Goal: Information Seeking & Learning: Learn about a topic

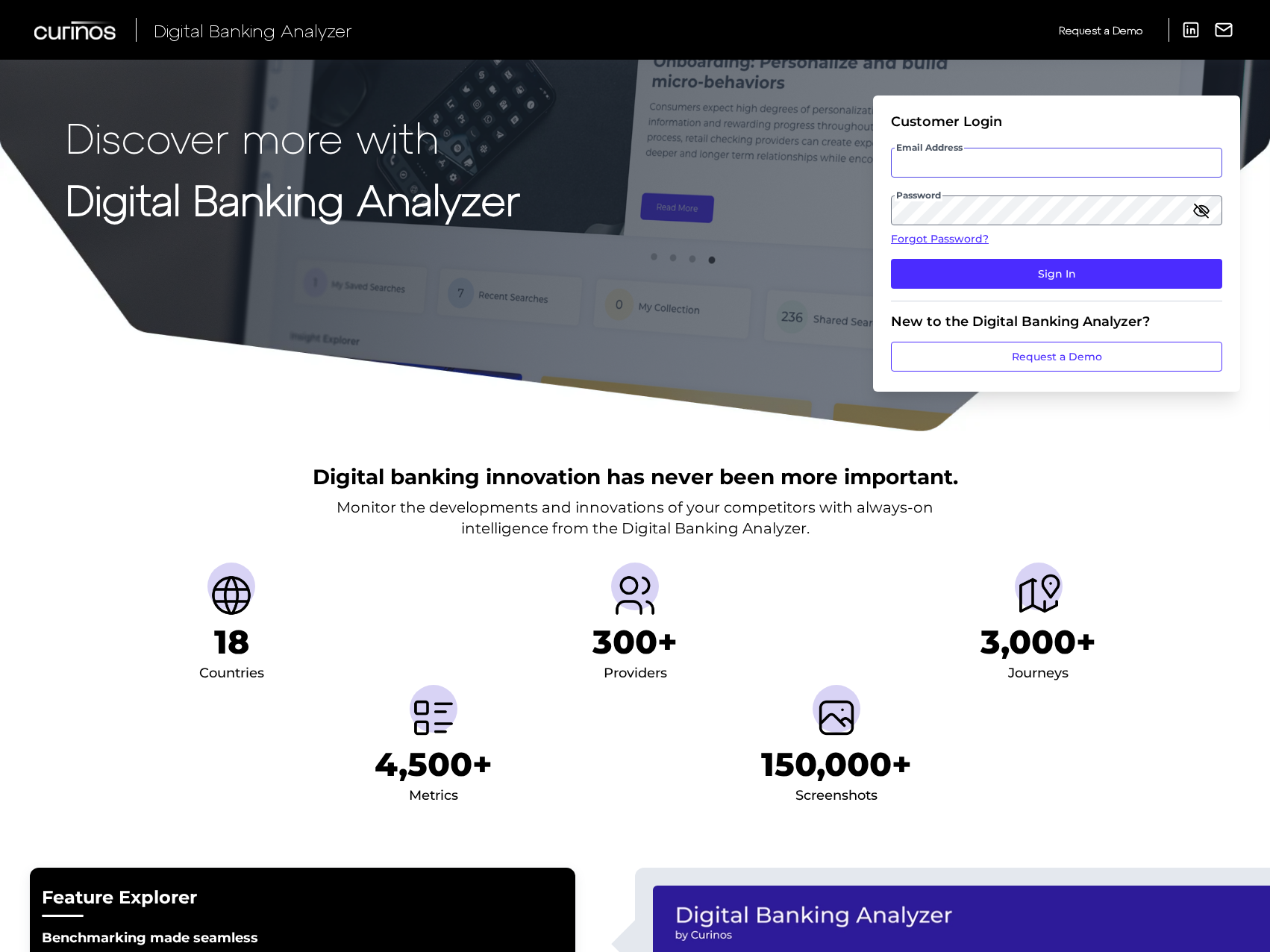
type input "[EMAIL_ADDRESS][PERSON_NAME][DOMAIN_NAME]"
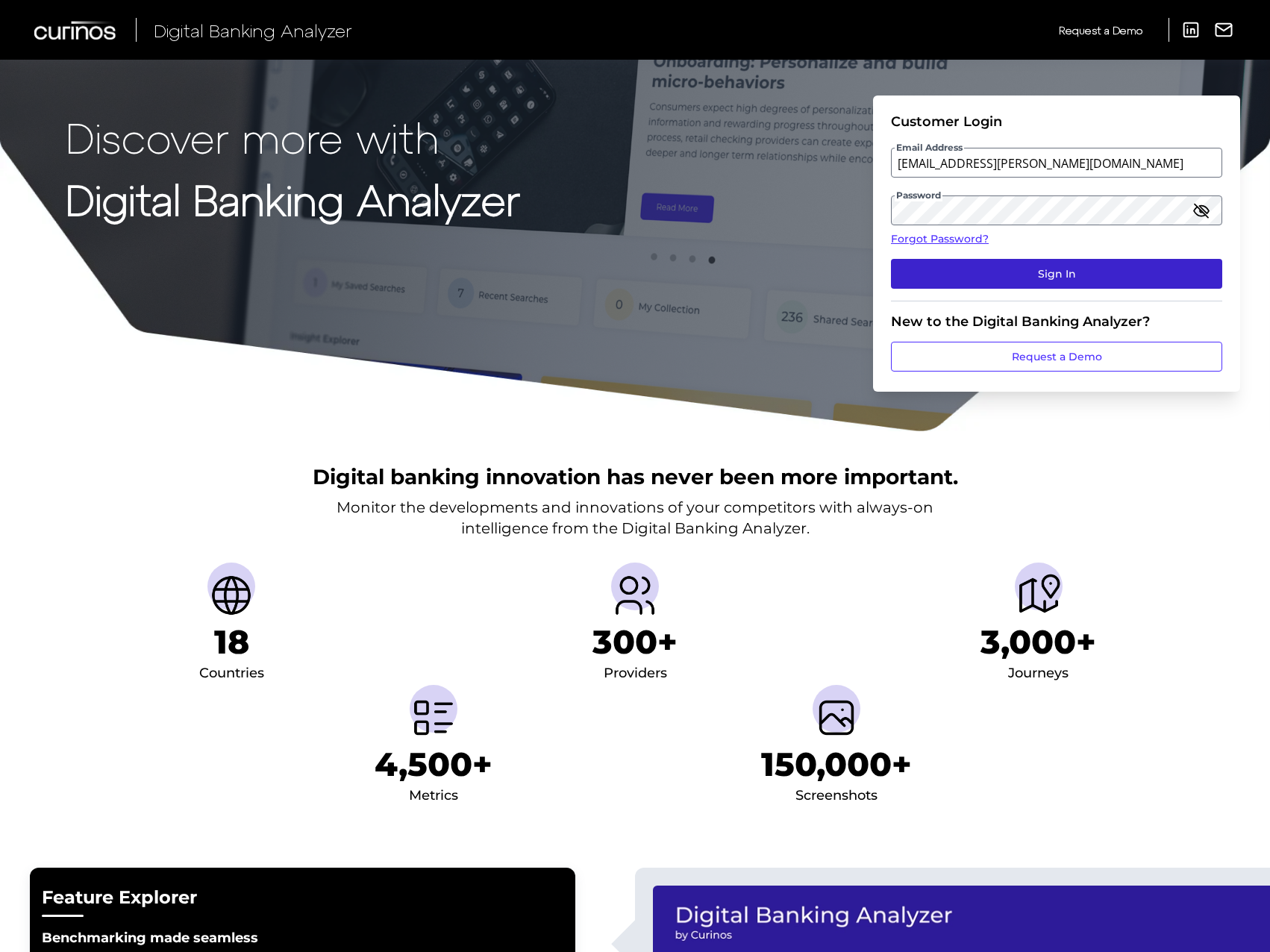
drag, startPoint x: 977, startPoint y: 256, endPoint x: 975, endPoint y: 275, distance: 19.1
click at [979, 263] on fieldset "Customer Login Email Address [EMAIL_ADDRESS][PERSON_NAME][DOMAIN_NAME] Password…" at bounding box center [1057, 207] width 331 height 188
click at [975, 275] on button "Sign In" at bounding box center [1057, 274] width 331 height 30
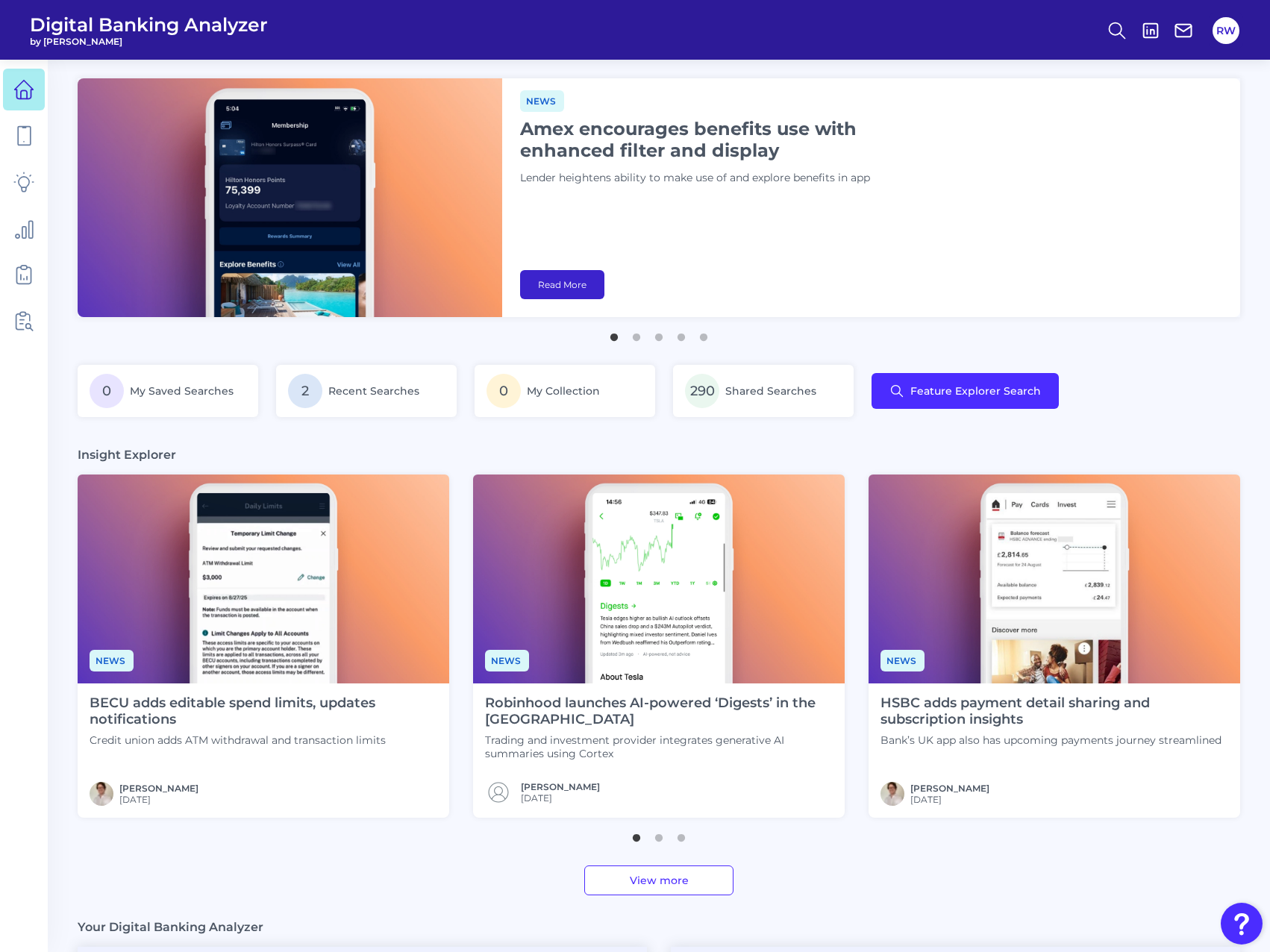
click at [583, 294] on link "Read More" at bounding box center [562, 284] width 84 height 29
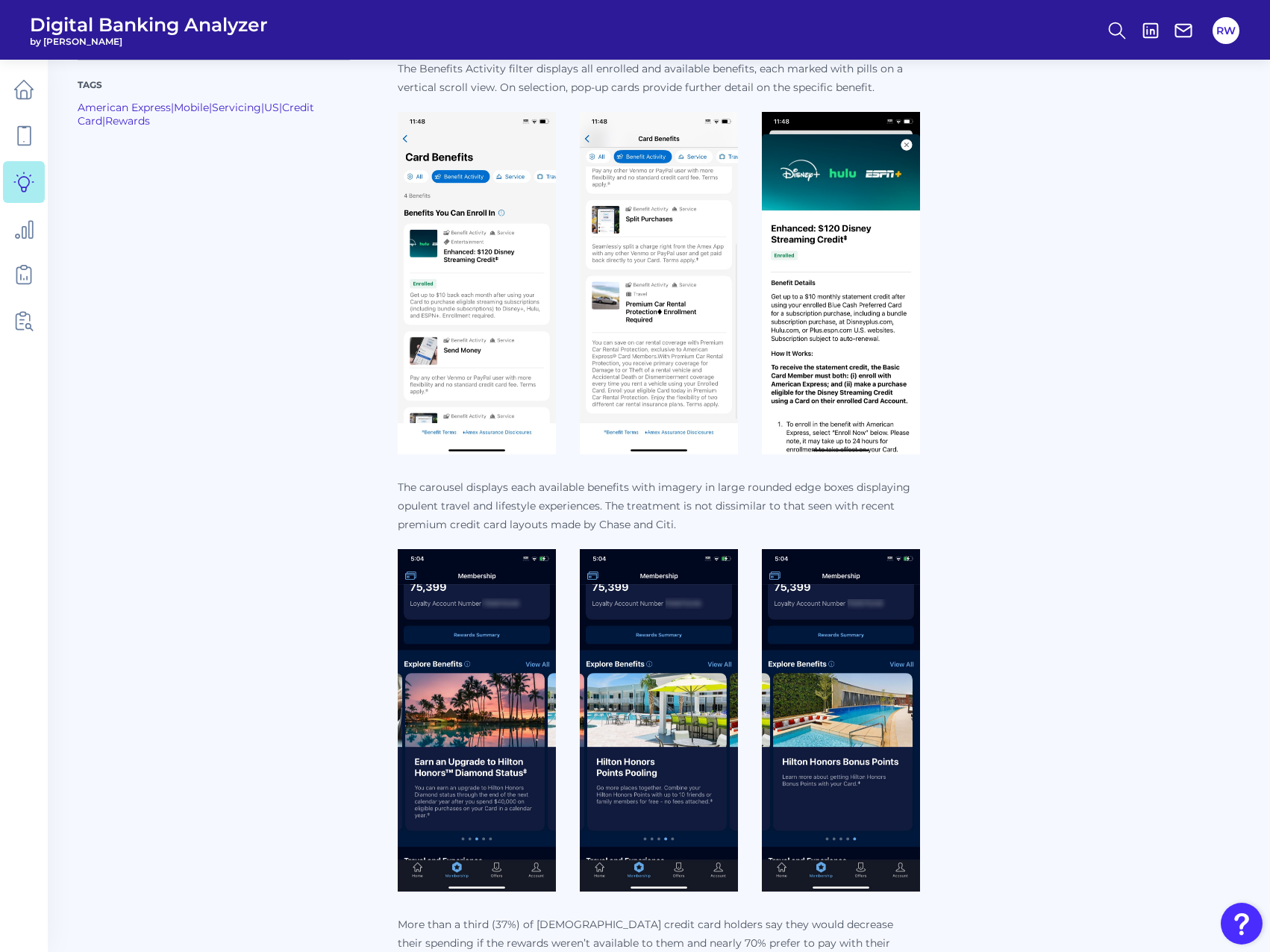
scroll to position [597, 0]
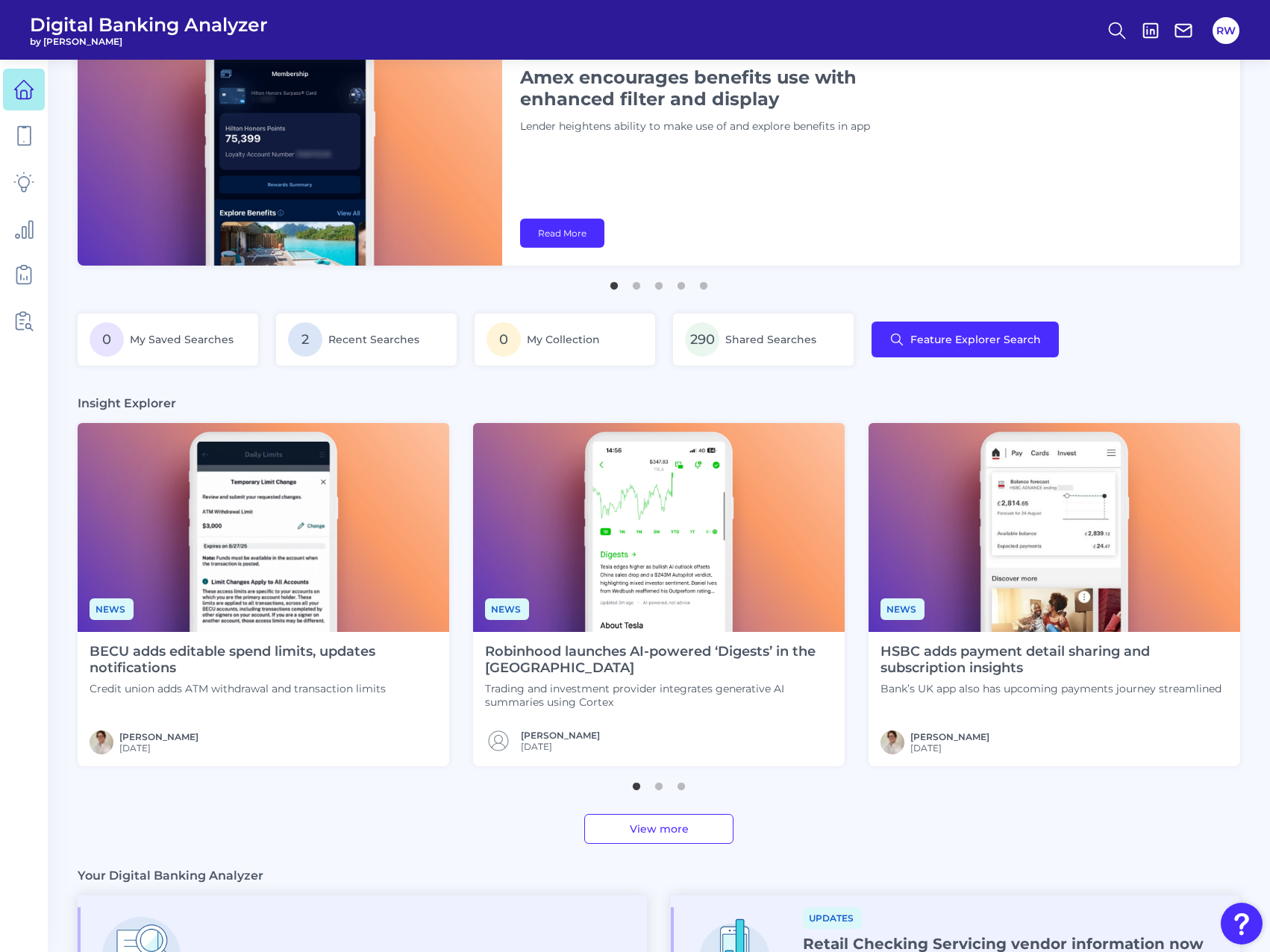
scroll to position [74, 0]
